Goal: Task Accomplishment & Management: Use online tool/utility

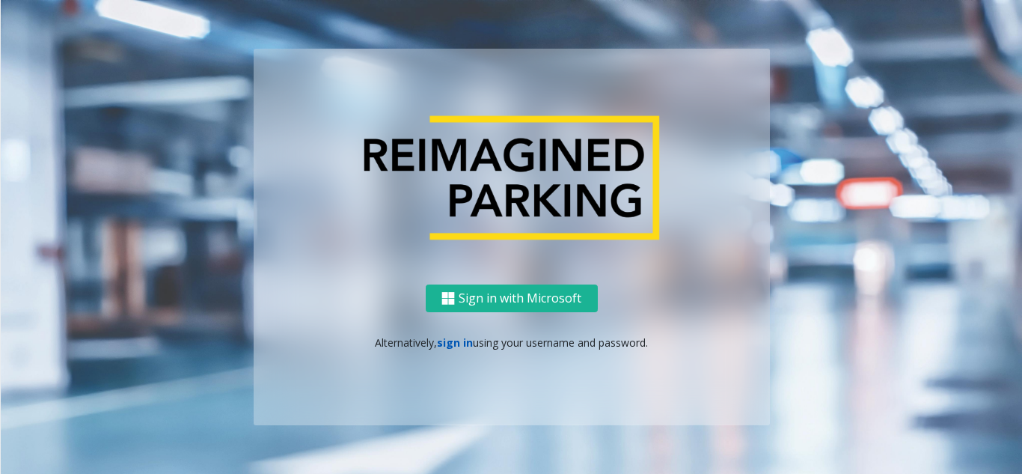
click at [462, 344] on link "sign in" at bounding box center [455, 342] width 36 height 14
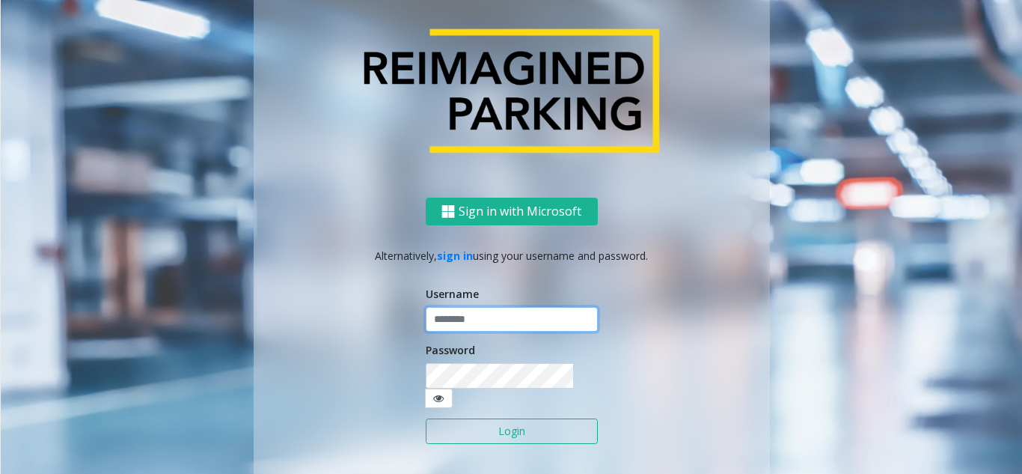
click at [471, 332] on input "text" at bounding box center [512, 319] width 172 height 25
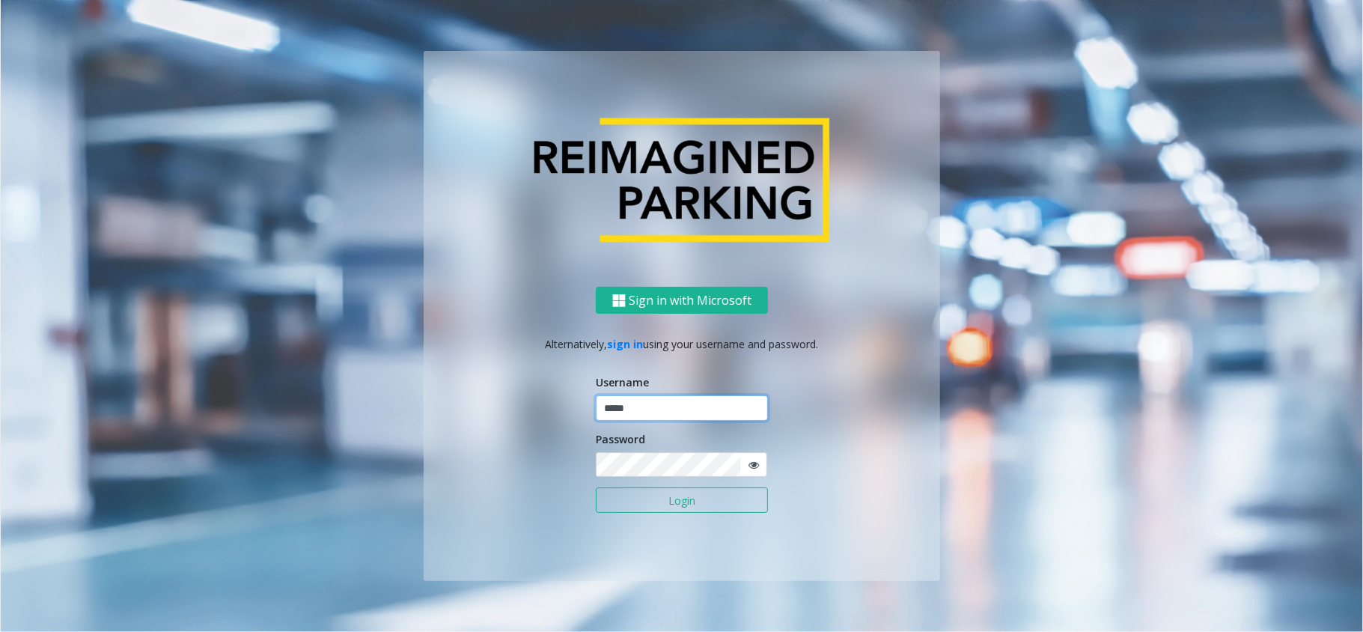
type input "*****"
click at [596, 473] on button "Login" at bounding box center [682, 499] width 172 height 25
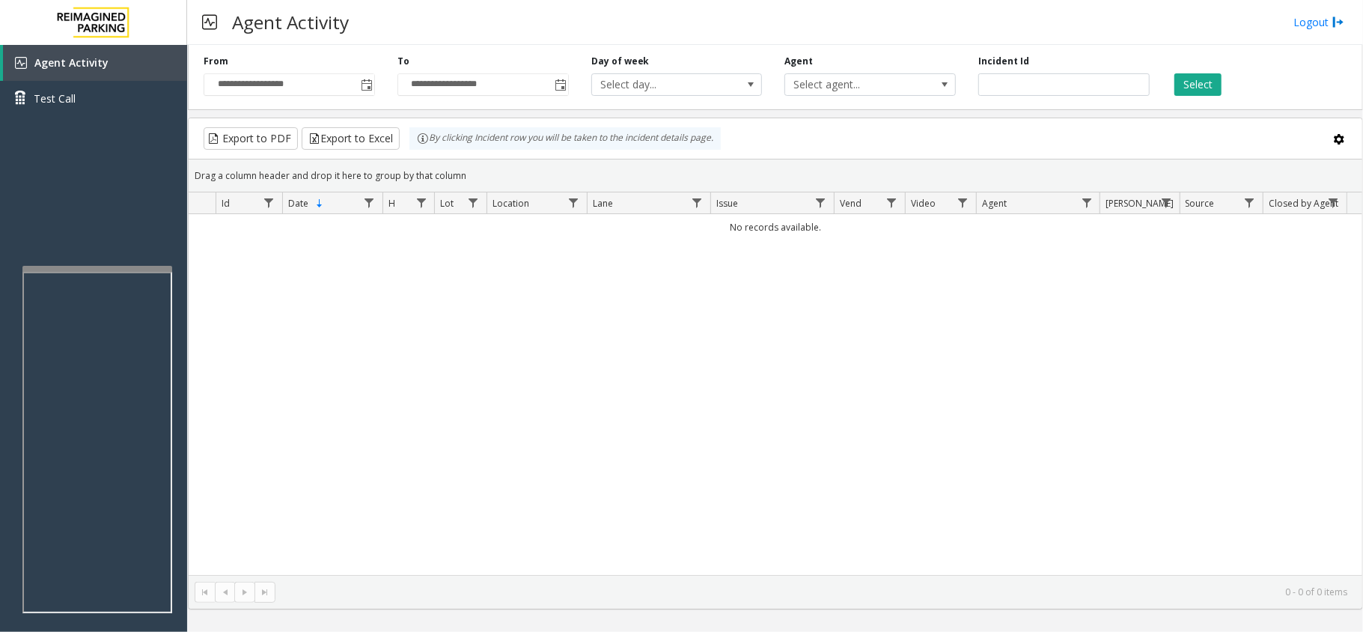
drag, startPoint x: 724, startPoint y: 231, endPoint x: 859, endPoint y: 235, distance: 134.7
click at [859, 235] on td "No records available." at bounding box center [775, 227] width 1173 height 26
drag, startPoint x: 404, startPoint y: 130, endPoint x: 813, endPoint y: 132, distance: 408.6
click at [813, 132] on div "Export to PDF Export to Excel By clicking Incident row you will be taken to the…" at bounding box center [775, 138] width 1148 height 22
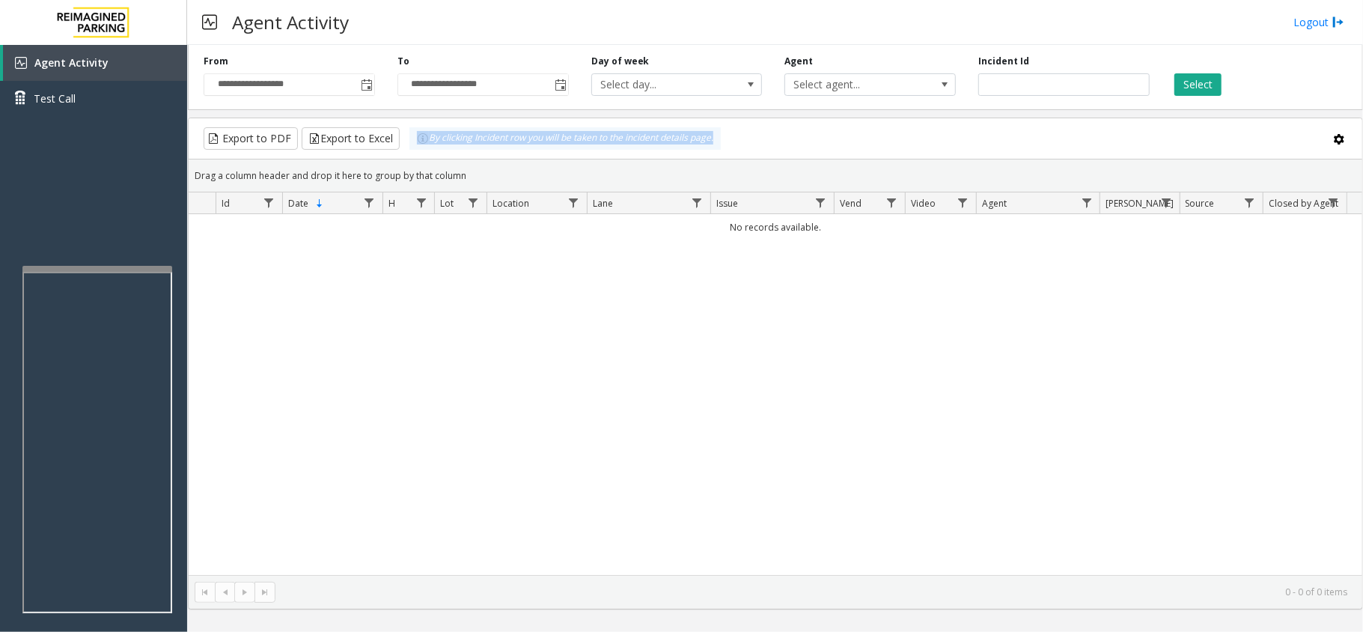
click at [813, 132] on div "Export to PDF Export to Excel By clicking Incident row you will be taken to the…" at bounding box center [775, 138] width 1148 height 22
drag, startPoint x: 711, startPoint y: 236, endPoint x: 833, endPoint y: 150, distance: 149.3
click at [836, 217] on td "No records available." at bounding box center [775, 227] width 1173 height 26
click at [833, 150] on div "Export to PDF Export to Excel By clicking Incident row you will be taken to the…" at bounding box center [775, 138] width 1148 height 22
drag, startPoint x: 783, startPoint y: 141, endPoint x: 382, endPoint y: 129, distance: 401.2
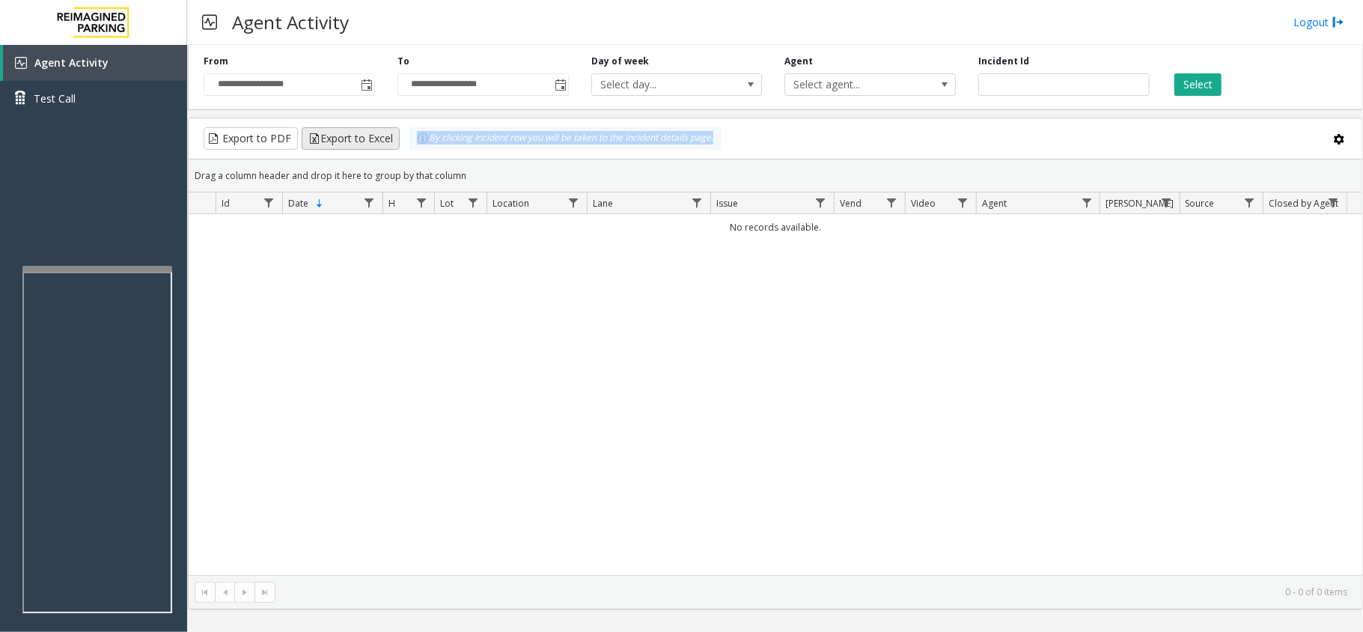
click at [382, 129] on div "Export to PDF Export to Excel By clicking Incident row you will be taken to the…" at bounding box center [775, 138] width 1148 height 22
click at [423, 147] on div "By clicking Incident row you will be taken to the incident details page." at bounding box center [564, 138] width 311 height 22
click at [368, 24] on div "Agent Activity Logout" at bounding box center [775, 22] width 1176 height 45
drag, startPoint x: 368, startPoint y: 24, endPoint x: 235, endPoint y: 33, distance: 133.5
click at [235, 33] on div "Agent Activity Logout" at bounding box center [775, 22] width 1176 height 45
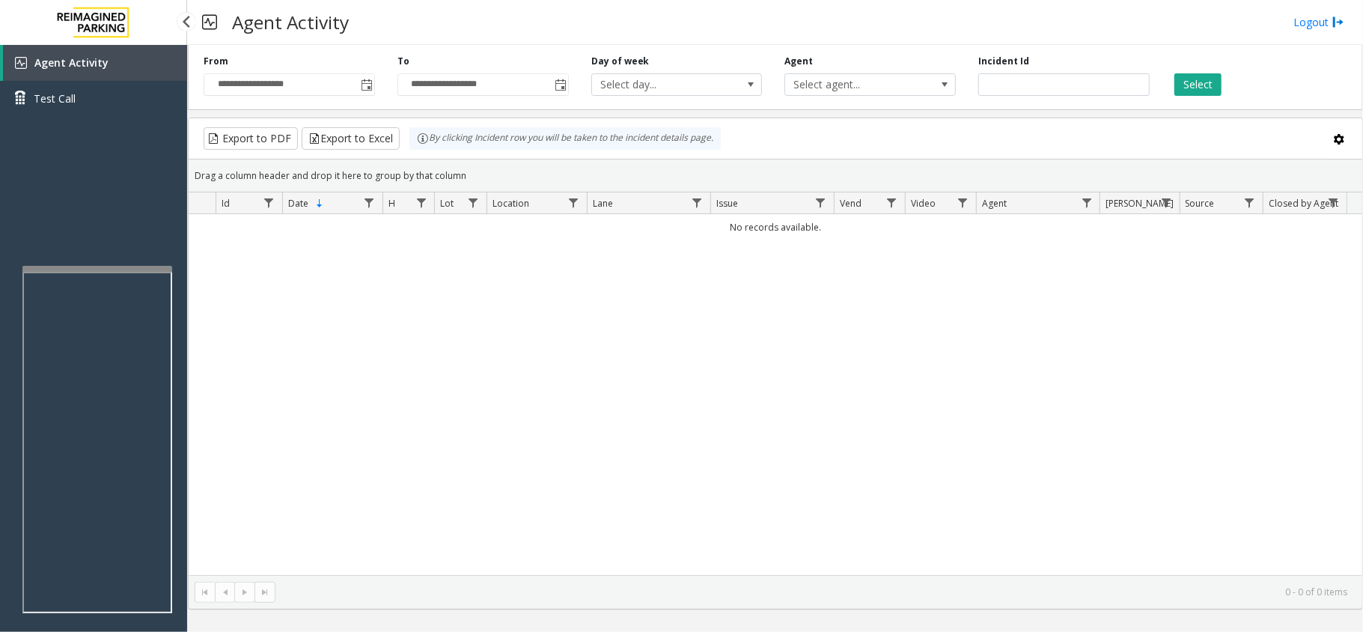
click at [243, 379] on div "No records available." at bounding box center [775, 394] width 1173 height 361
drag, startPoint x: 703, startPoint y: 229, endPoint x: 863, endPoint y: 229, distance: 159.4
click at [863, 229] on td "No records available." at bounding box center [775, 227] width 1173 height 26
